Goal: Task Accomplishment & Management: Manage account settings

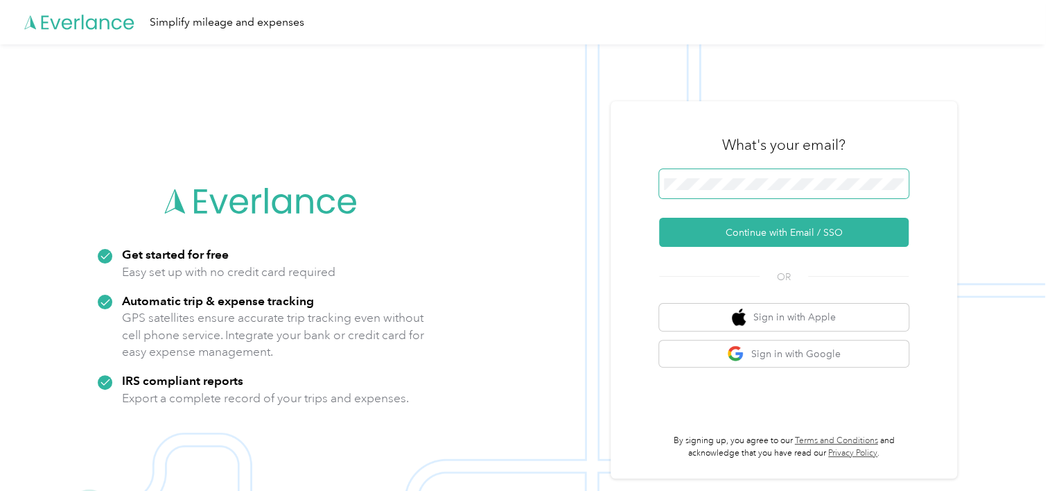
click at [705, 175] on span at bounding box center [784, 183] width 250 height 29
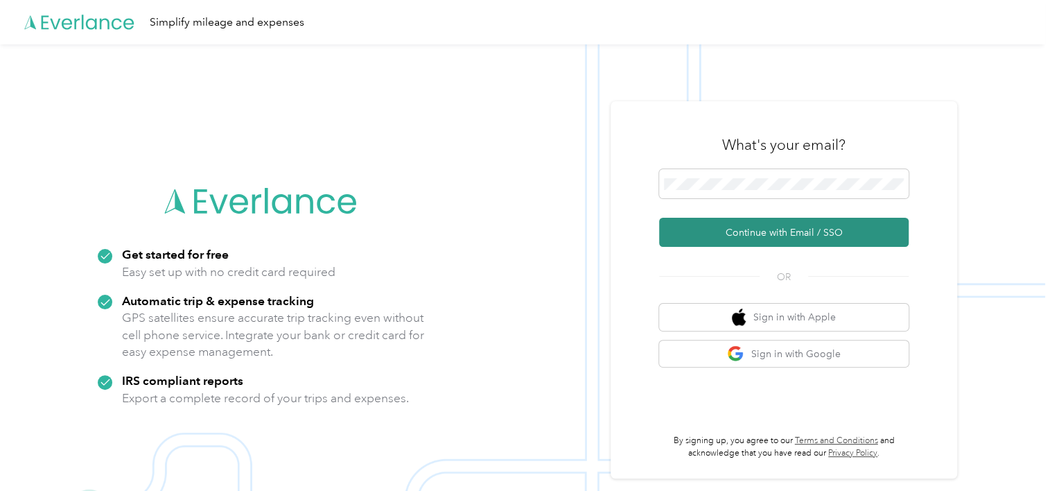
click at [743, 233] on button "Continue with Email / SSO" at bounding box center [784, 232] width 250 height 29
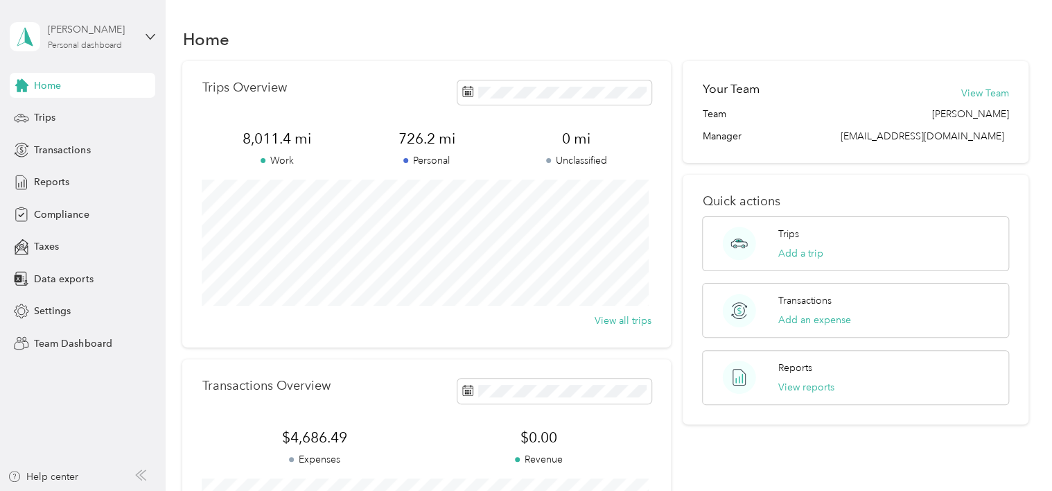
click at [87, 37] on div "[PERSON_NAME] Personal dashboard" at bounding box center [91, 36] width 87 height 28
click at [94, 107] on div "Team dashboard" at bounding box center [59, 114] width 74 height 15
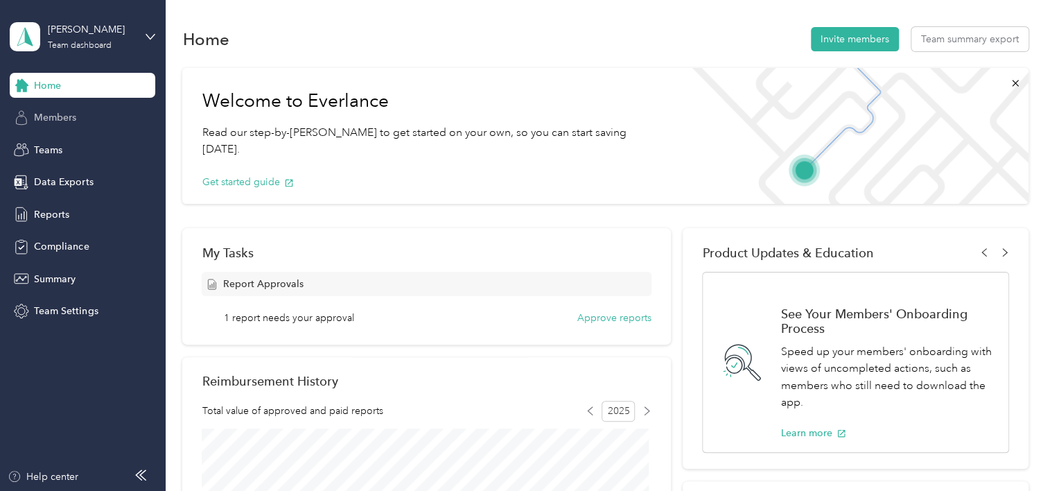
click at [69, 117] on span "Members" at bounding box center [55, 117] width 42 height 15
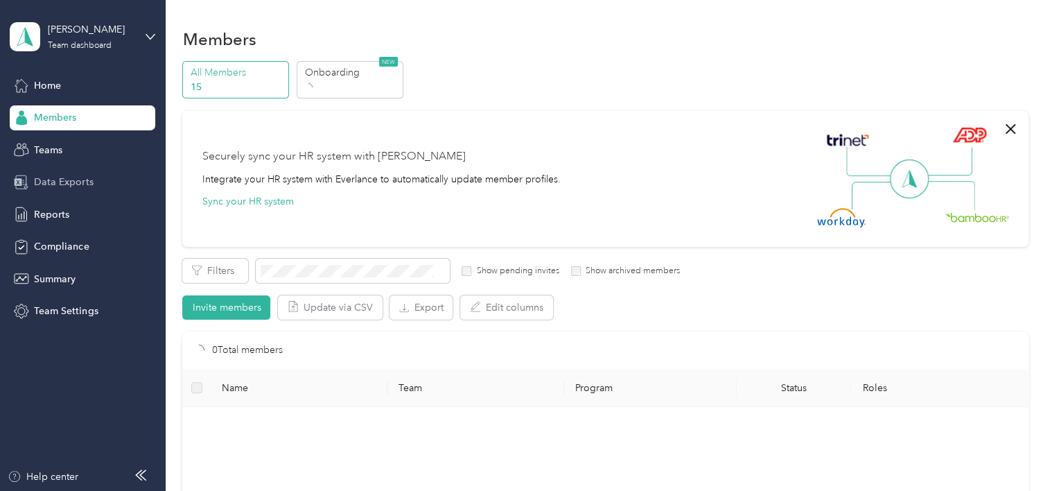
drag, startPoint x: 72, startPoint y: 117, endPoint x: 105, endPoint y: 193, distance: 82.3
click at [90, 163] on div "Home Members Teams Data Exports Reports Compliance Summary Team Settings" at bounding box center [83, 198] width 146 height 251
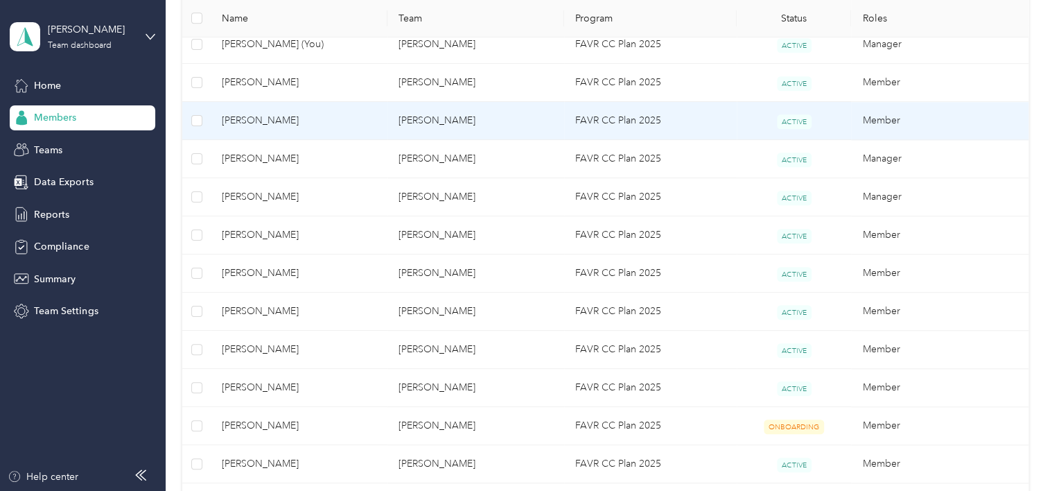
scroll to position [485, 0]
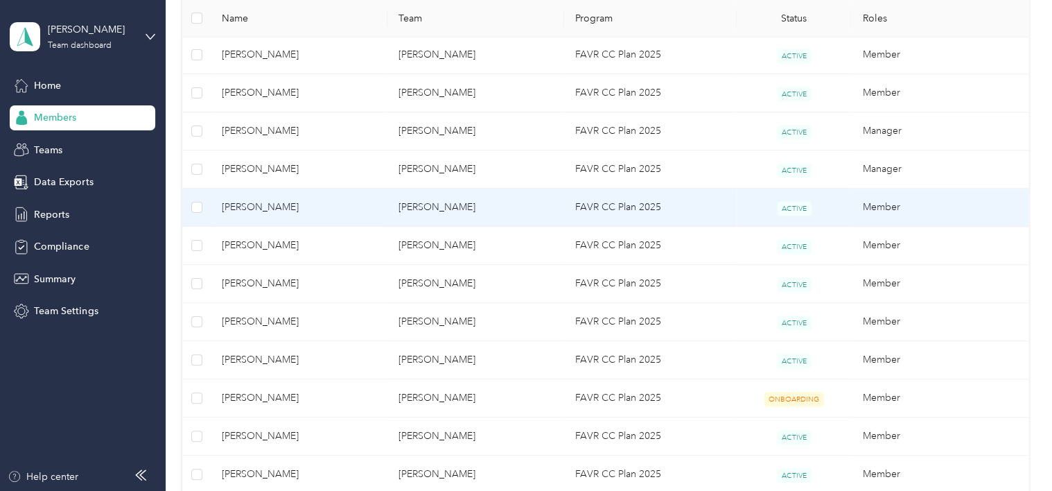
click at [256, 201] on span "[PERSON_NAME]" at bounding box center [299, 207] width 155 height 15
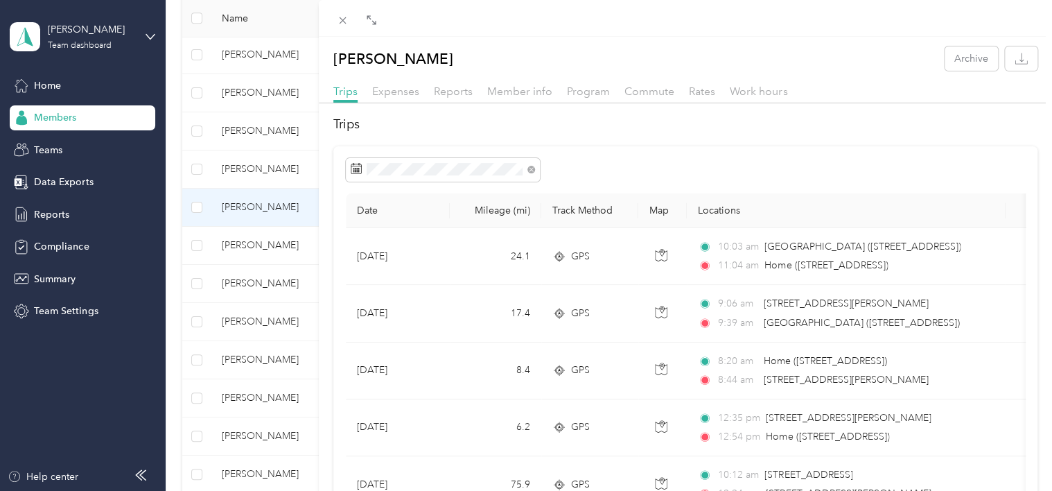
click at [268, 392] on div "[PERSON_NAME] Archive Trips Expenses Reports Member info Program Commute Rates …" at bounding box center [526, 245] width 1052 height 491
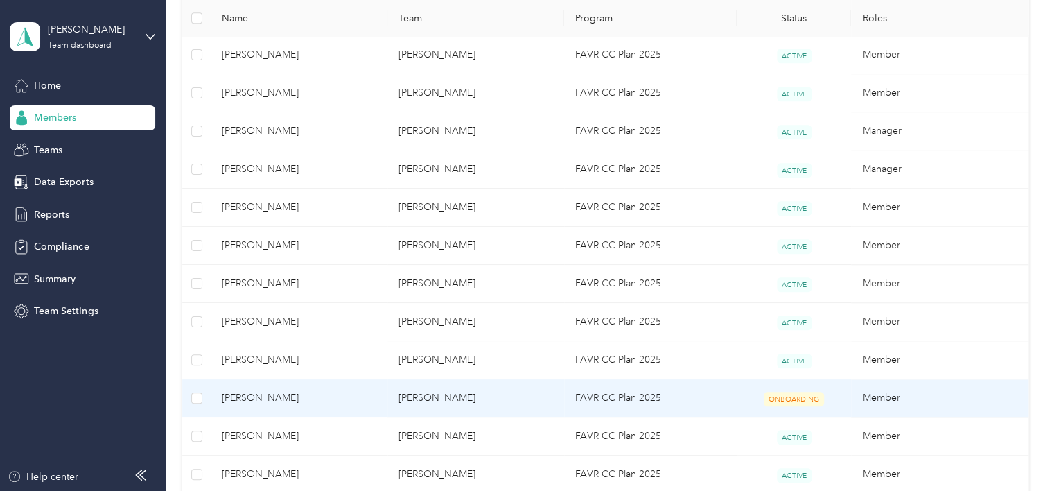
click at [266, 396] on span "[PERSON_NAME]" at bounding box center [299, 397] width 155 height 15
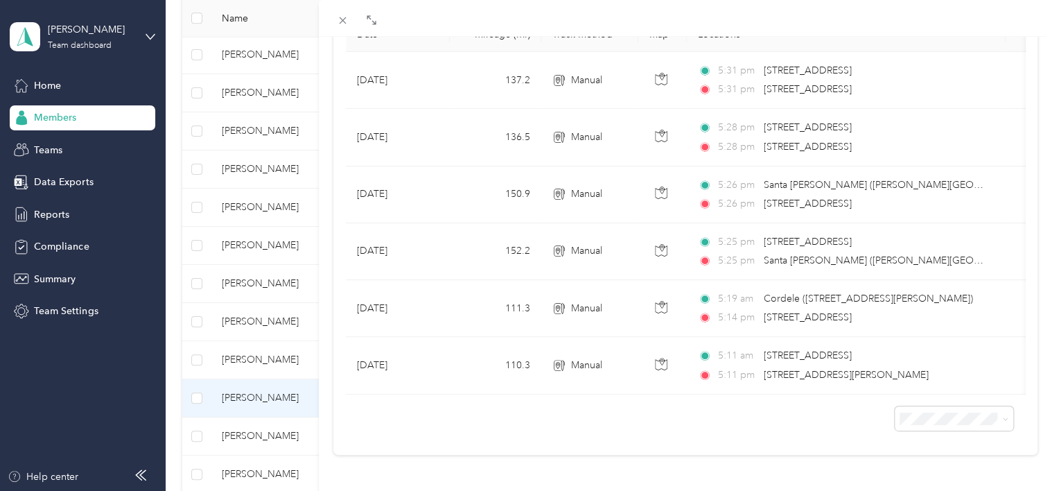
scroll to position [196, 0]
